Goal: Transaction & Acquisition: Purchase product/service

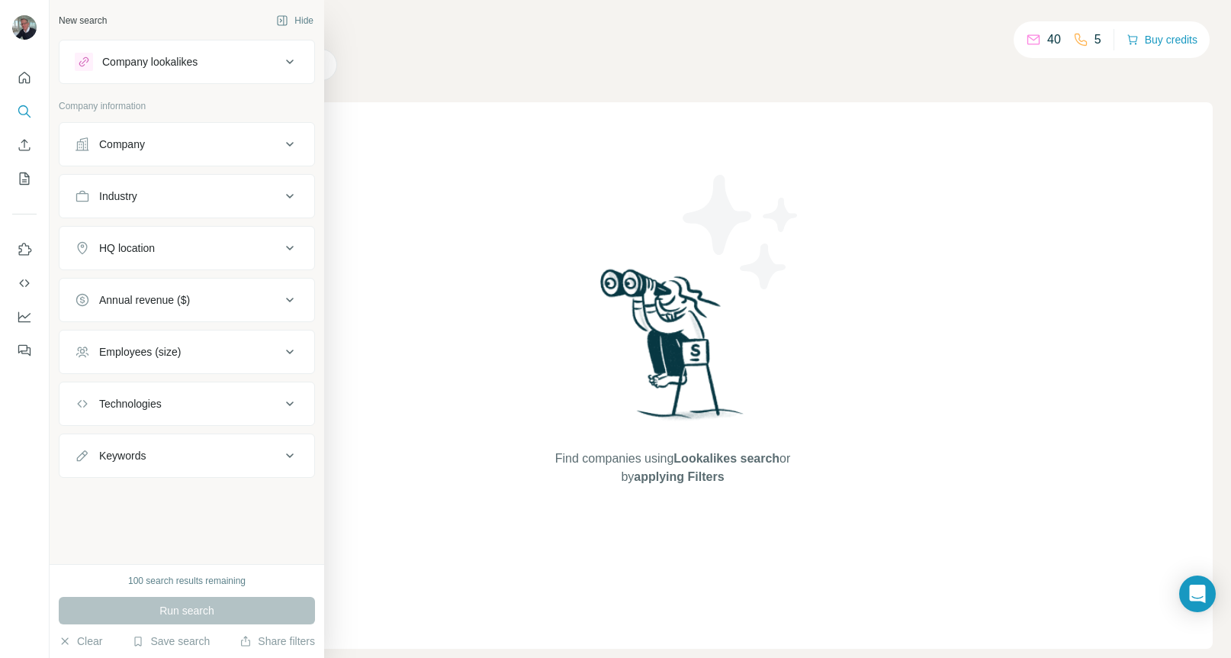
click at [185, 147] on div "Company" at bounding box center [178, 144] width 206 height 15
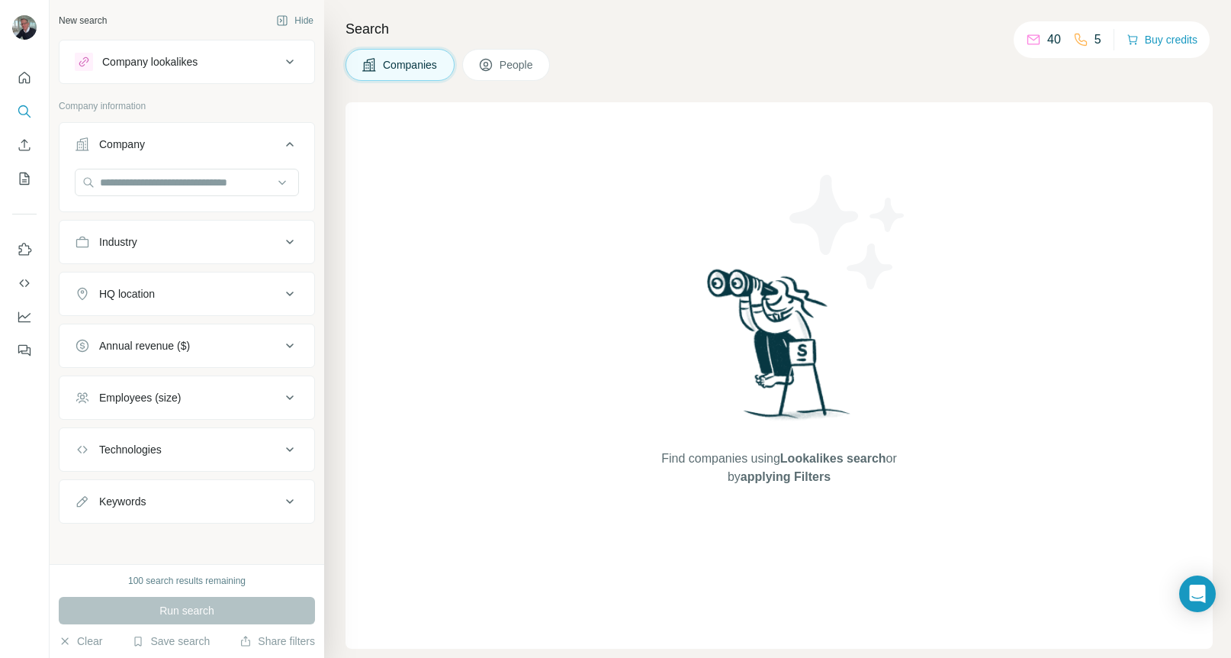
click at [171, 243] on div "Industry" at bounding box center [178, 241] width 206 height 15
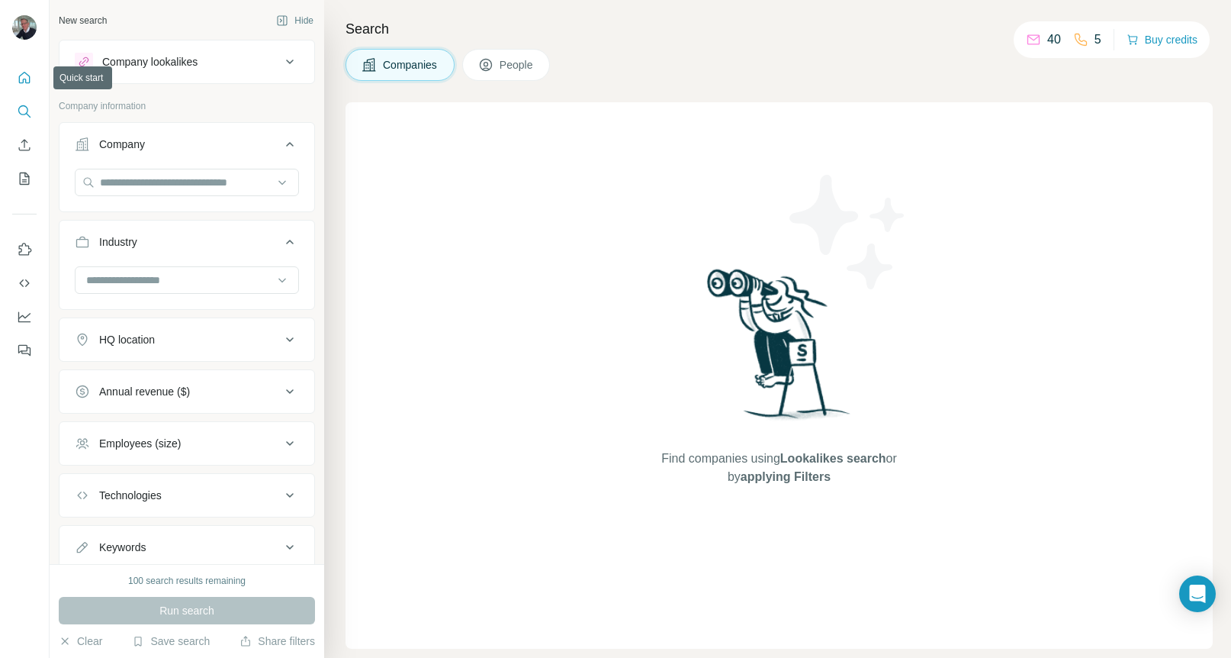
click at [24, 80] on icon "Quick start" at bounding box center [24, 77] width 15 height 15
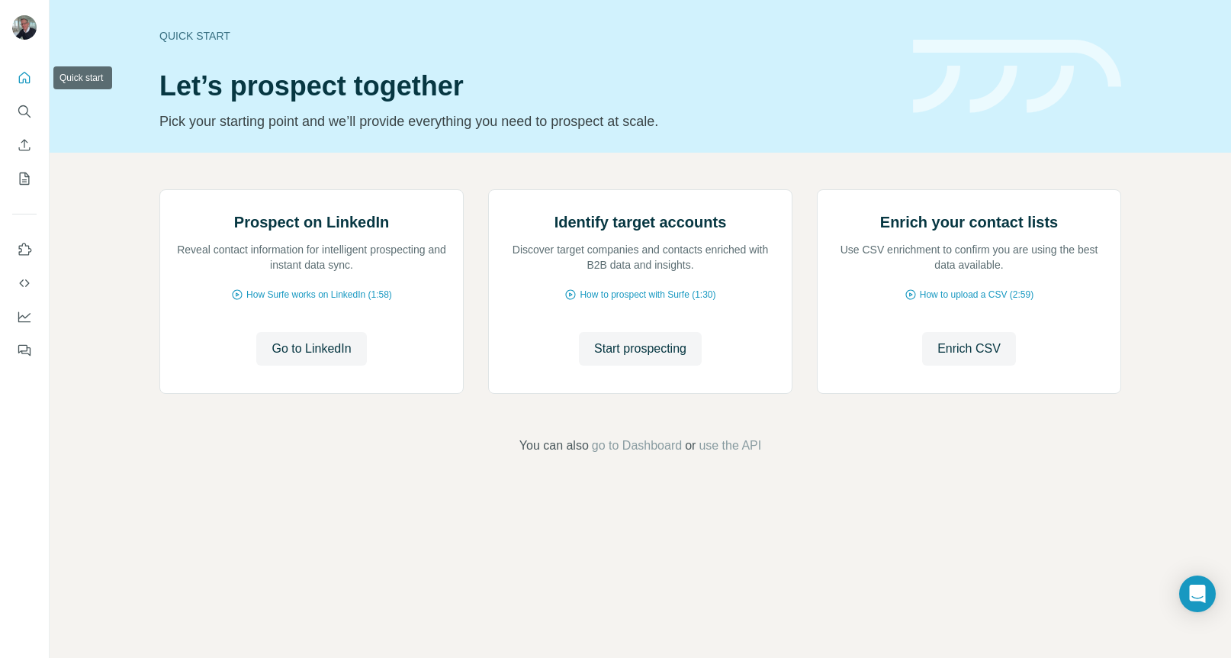
click at [24, 79] on icon "Quick start" at bounding box center [24, 77] width 15 height 15
click at [295, 301] on span "How Surfe works on LinkedIn (1:58)" at bounding box center [319, 295] width 146 height 14
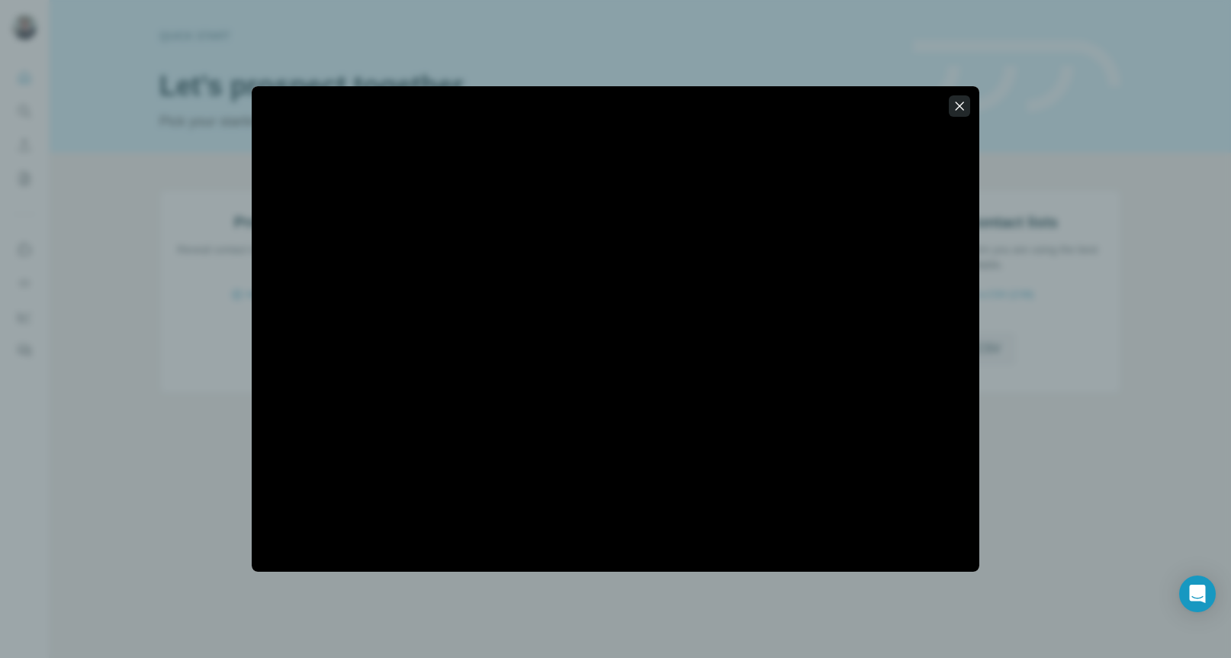
click at [959, 105] on icon "button" at bounding box center [960, 105] width 8 height 8
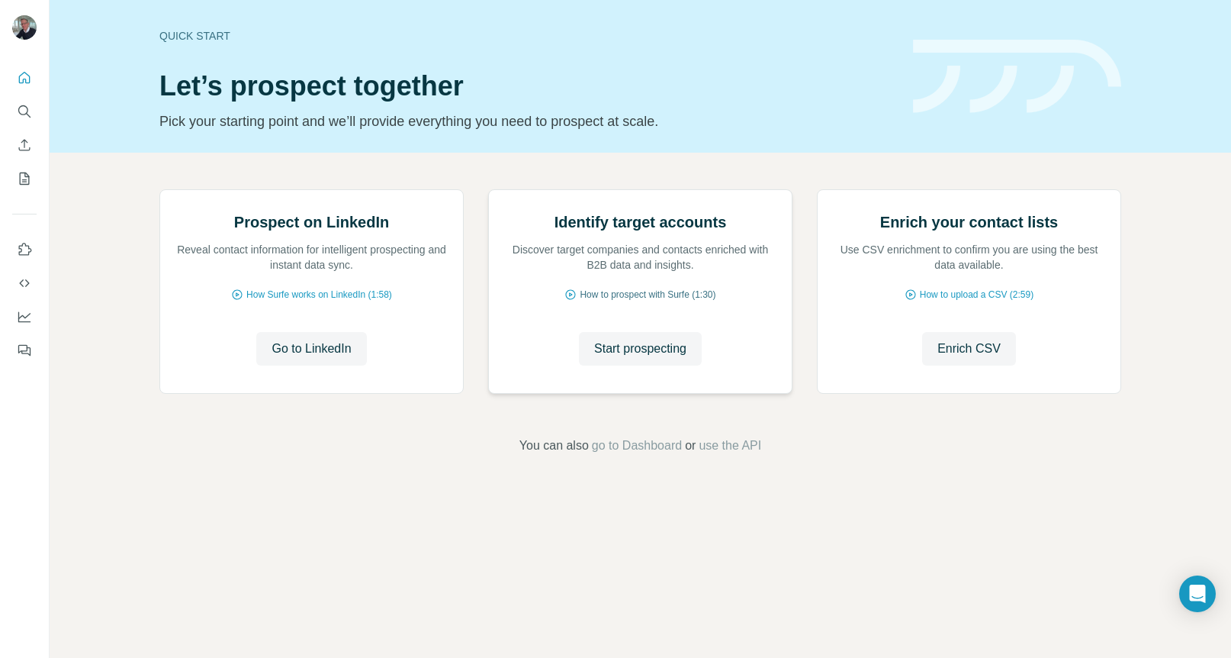
click at [642, 301] on span "How to prospect with Surfe (1:30)" at bounding box center [648, 295] width 136 height 14
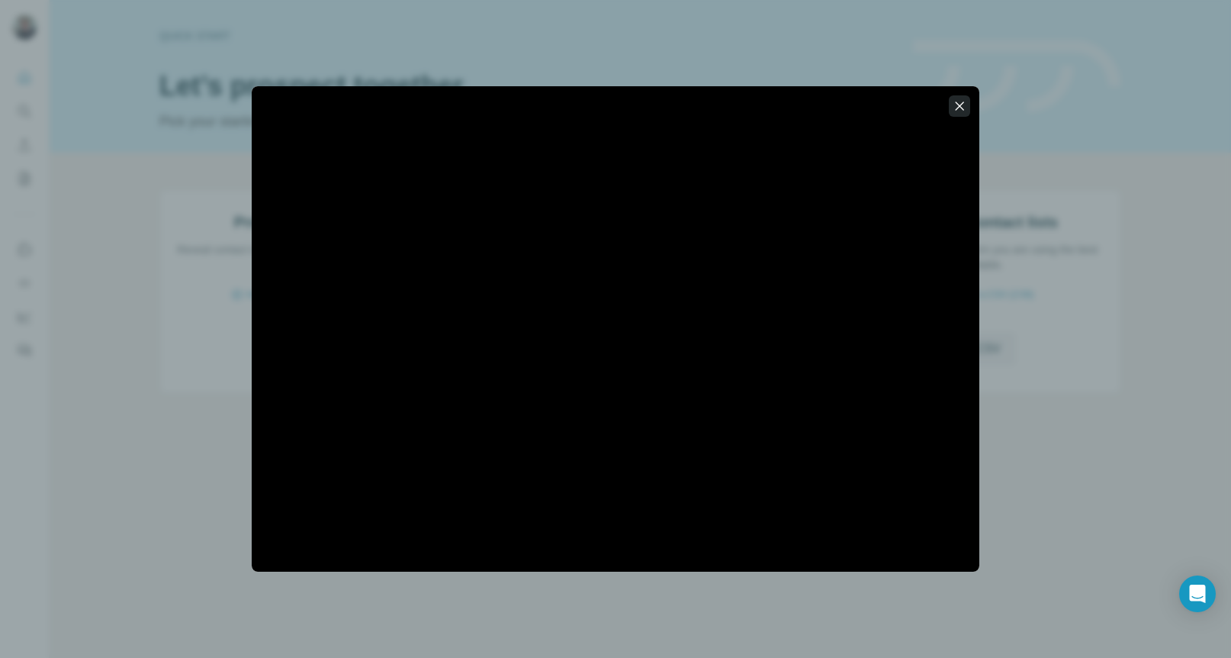
click at [961, 106] on icon "button" at bounding box center [959, 105] width 15 height 15
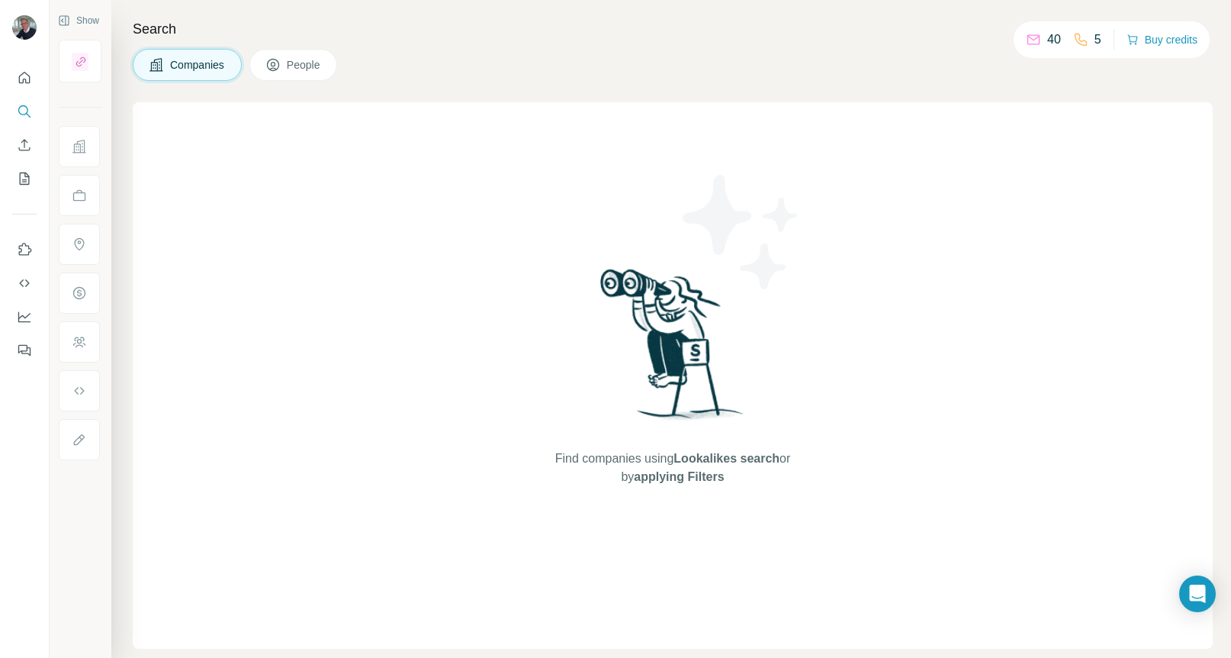
click at [292, 65] on span "People" at bounding box center [304, 64] width 35 height 15
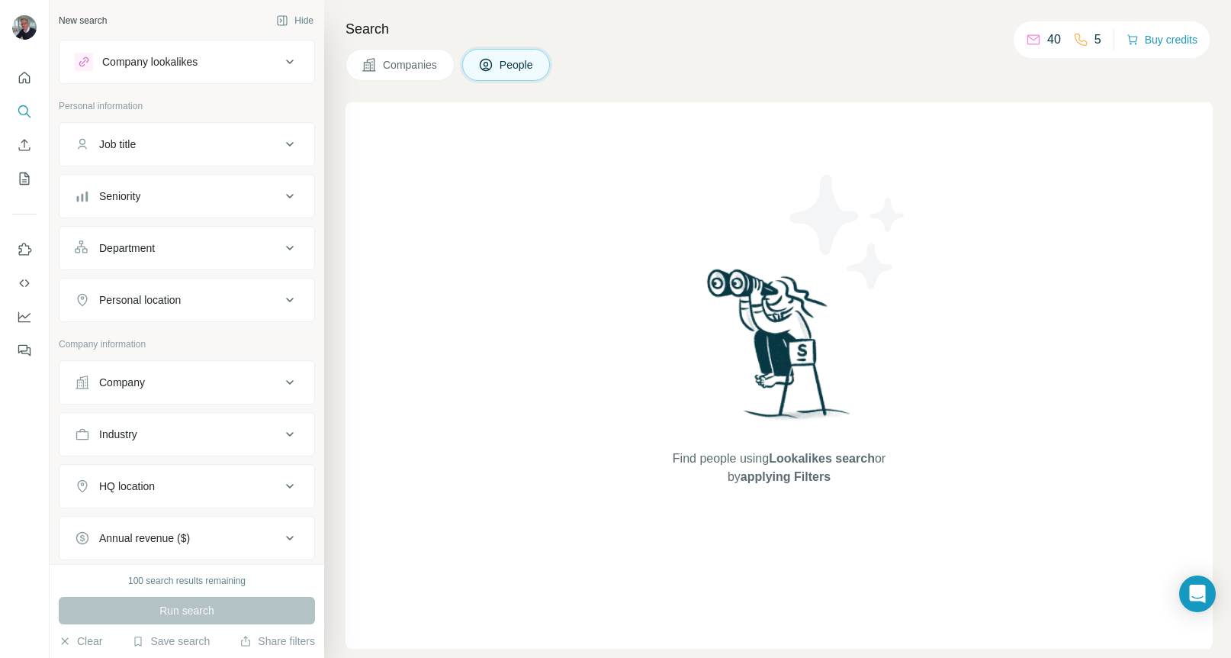
click at [291, 382] on icon at bounding box center [290, 382] width 8 height 5
click at [1028, 39] on icon at bounding box center [1034, 37] width 12 height 5
click at [1079, 39] on icon at bounding box center [1080, 39] width 15 height 15
click at [1154, 40] on button "Buy credits" at bounding box center [1162, 39] width 71 height 21
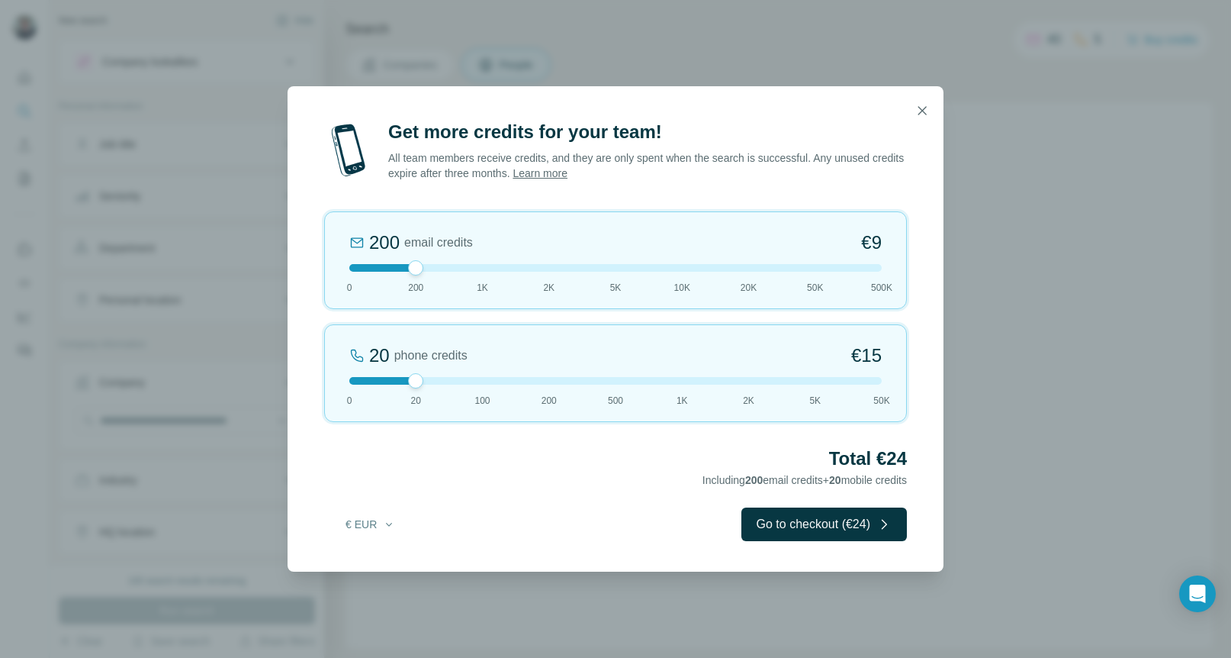
click at [1180, 105] on div "Get more credits for your team! All team members receive credits, and they are …" at bounding box center [615, 329] width 1231 height 658
click at [920, 107] on icon "button" at bounding box center [922, 110] width 15 height 15
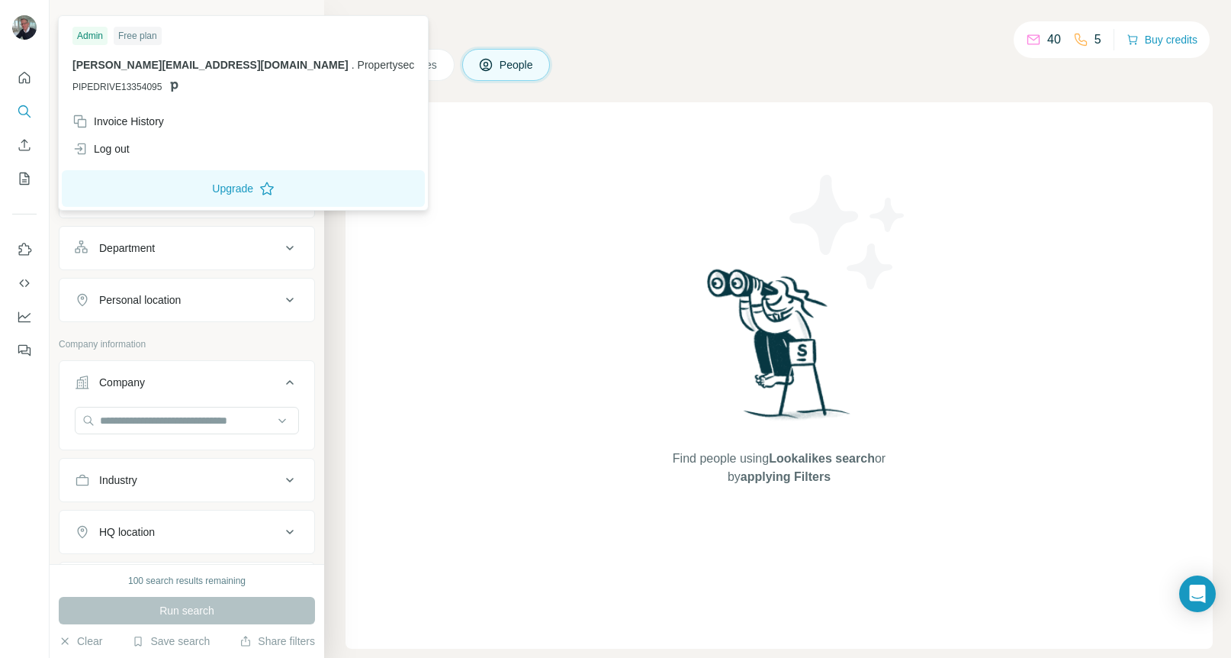
click at [141, 36] on div "Free plan" at bounding box center [138, 36] width 48 height 18
click at [146, 33] on div "Free plan" at bounding box center [138, 36] width 48 height 18
click at [159, 192] on button "Upgrade" at bounding box center [243, 188] width 363 height 37
